Goal: Task Accomplishment & Management: Manage account settings

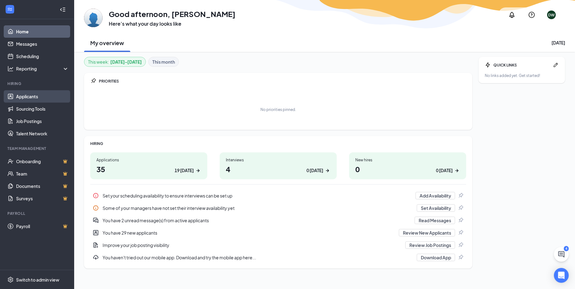
click at [35, 97] on link "Applicants" at bounding box center [42, 96] width 53 height 12
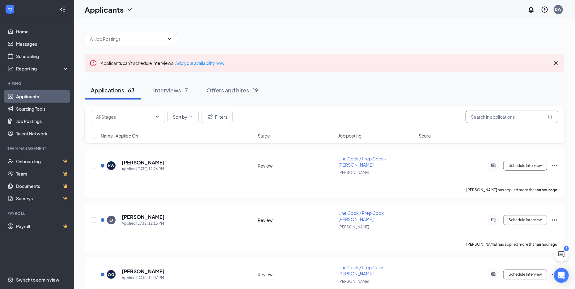
click at [477, 115] on input "text" at bounding box center [511, 117] width 93 height 12
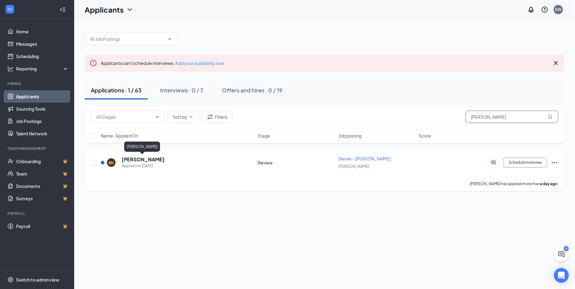
type input "[PERSON_NAME]"
click at [124, 159] on h5 "[PERSON_NAME]" at bounding box center [143, 159] width 43 height 7
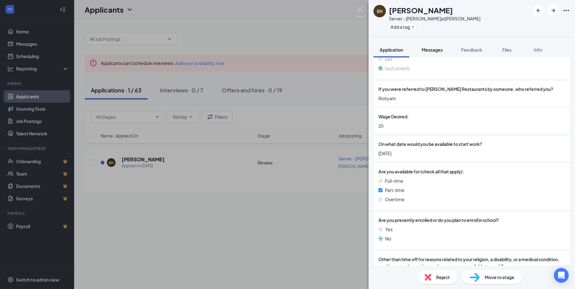
scroll to position [329, 0]
